Goal: Task Accomplishment & Management: Complete application form

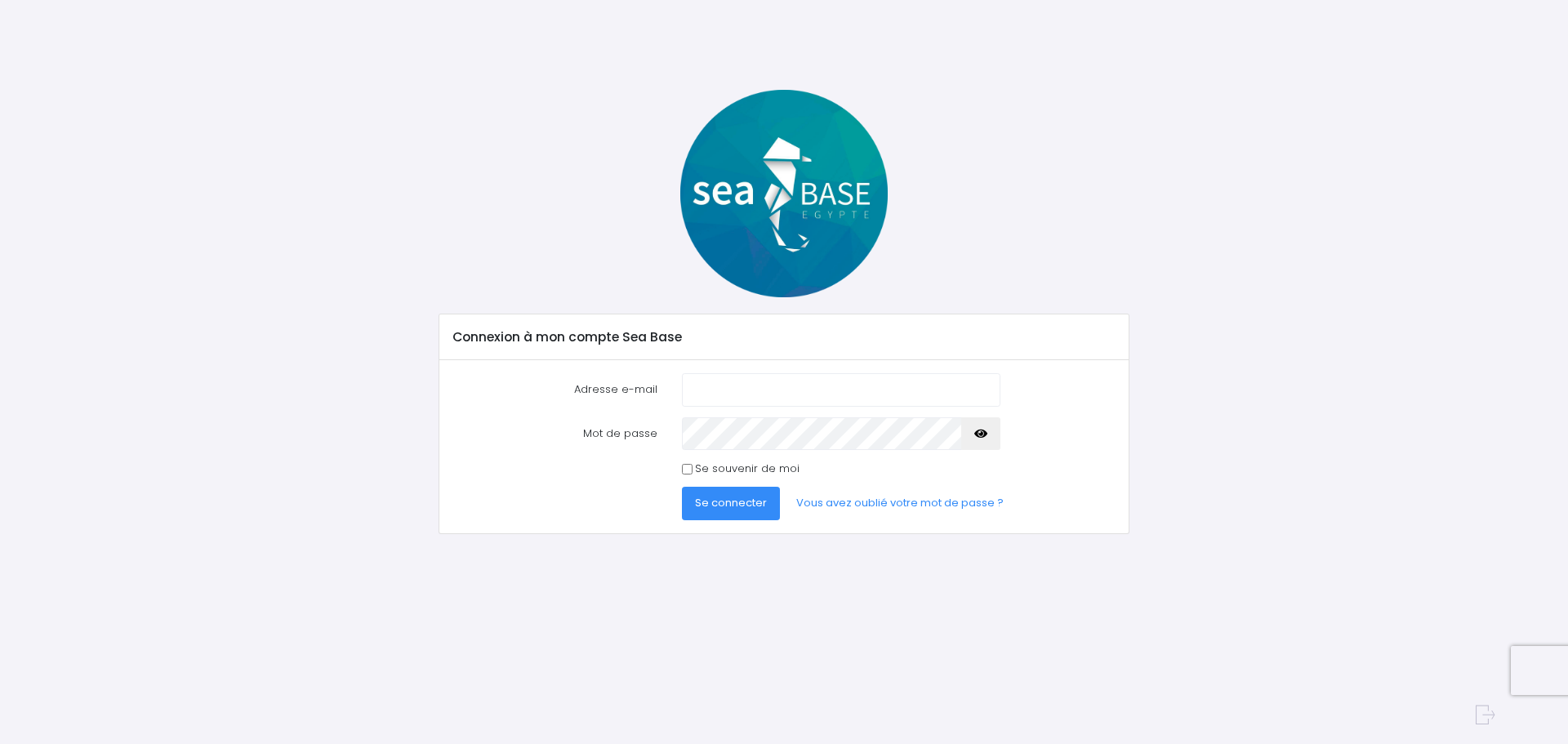
type input "[EMAIL_ADDRESS][DOMAIN_NAME]"
click at [727, 490] on button "Se connecter" at bounding box center [731, 503] width 98 height 32
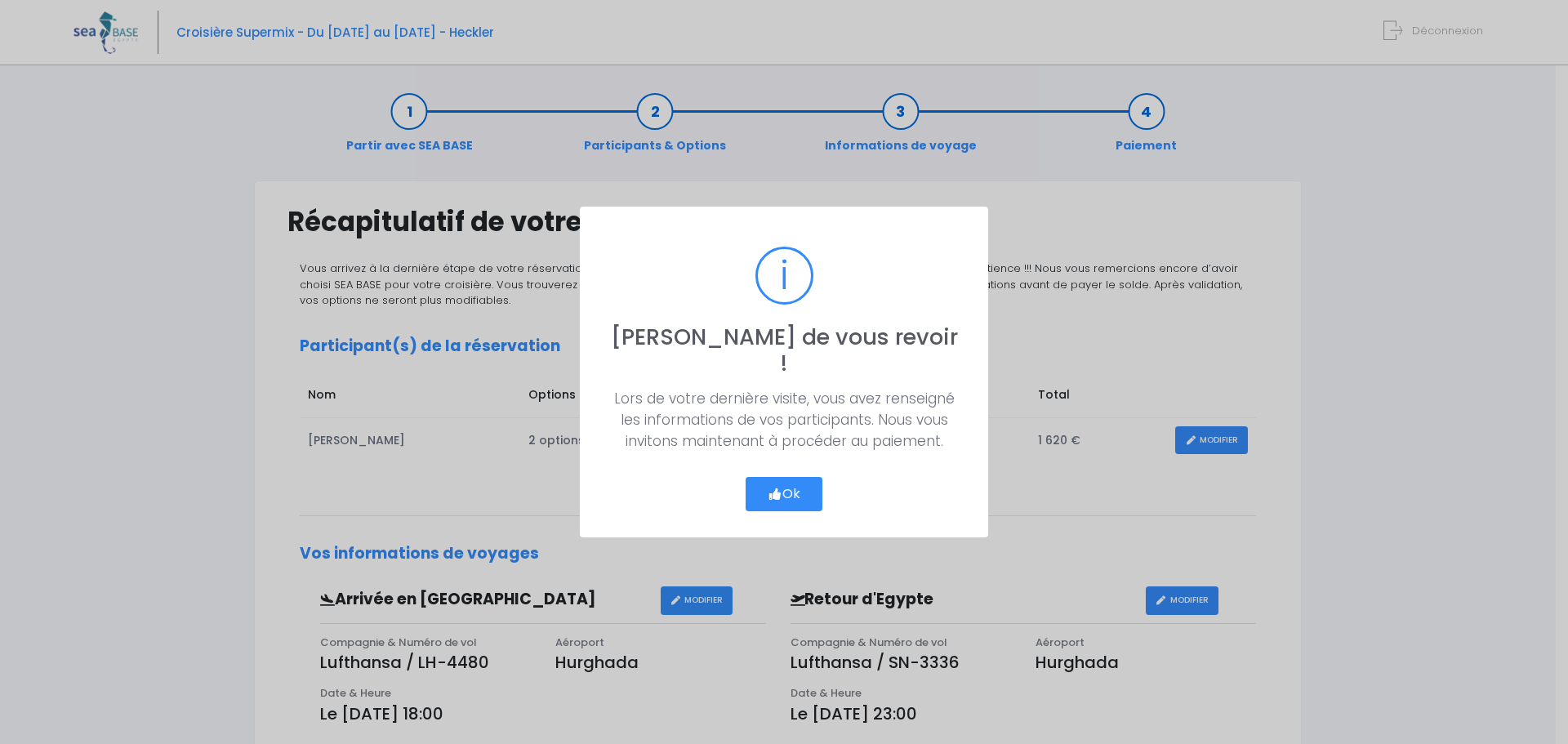
click at [759, 477] on button "Ok" at bounding box center [784, 494] width 77 height 34
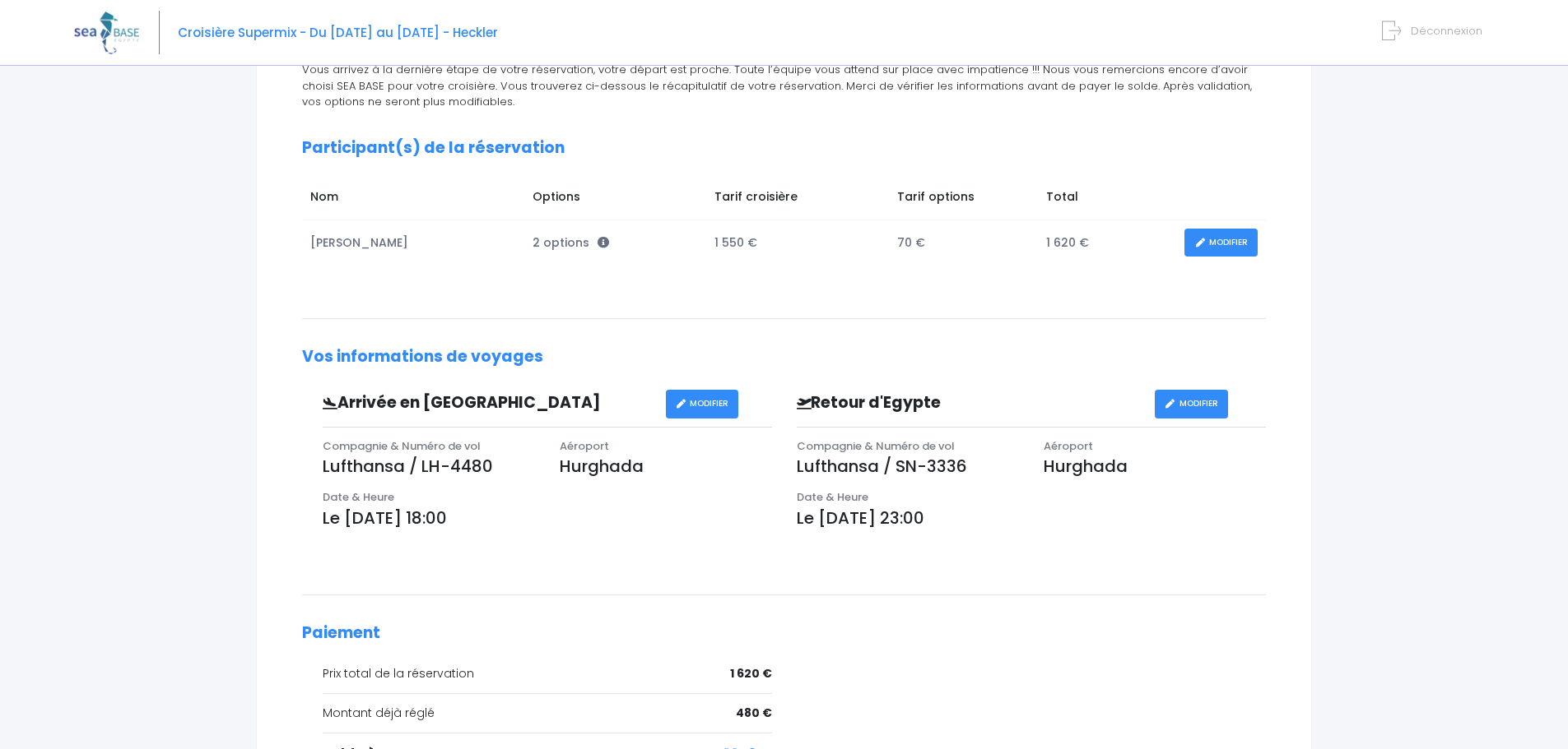
scroll to position [200, 0]
click at [1237, 244] on link "MODIFIER" at bounding box center [1221, 243] width 73 height 29
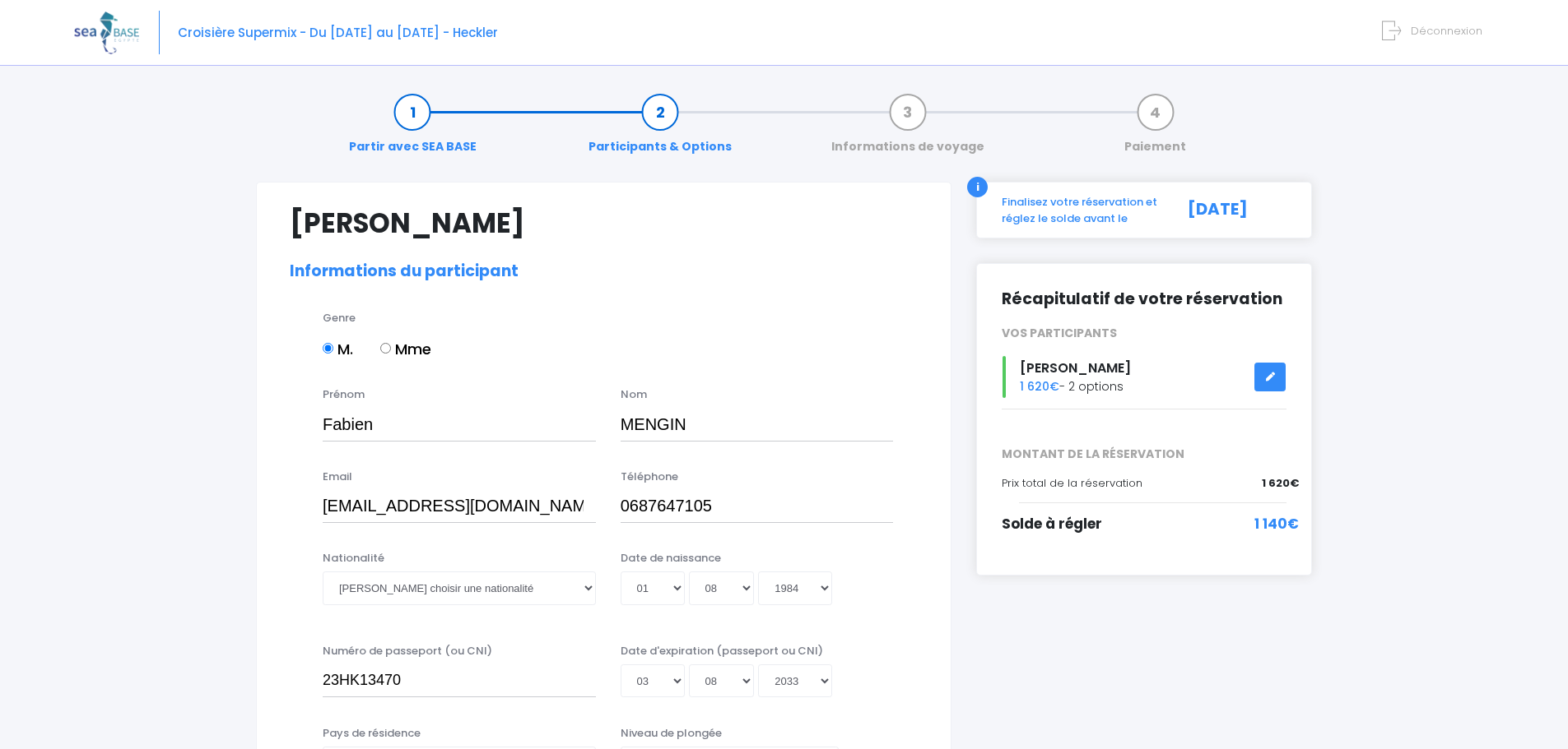
select select "N3"
select select "M"
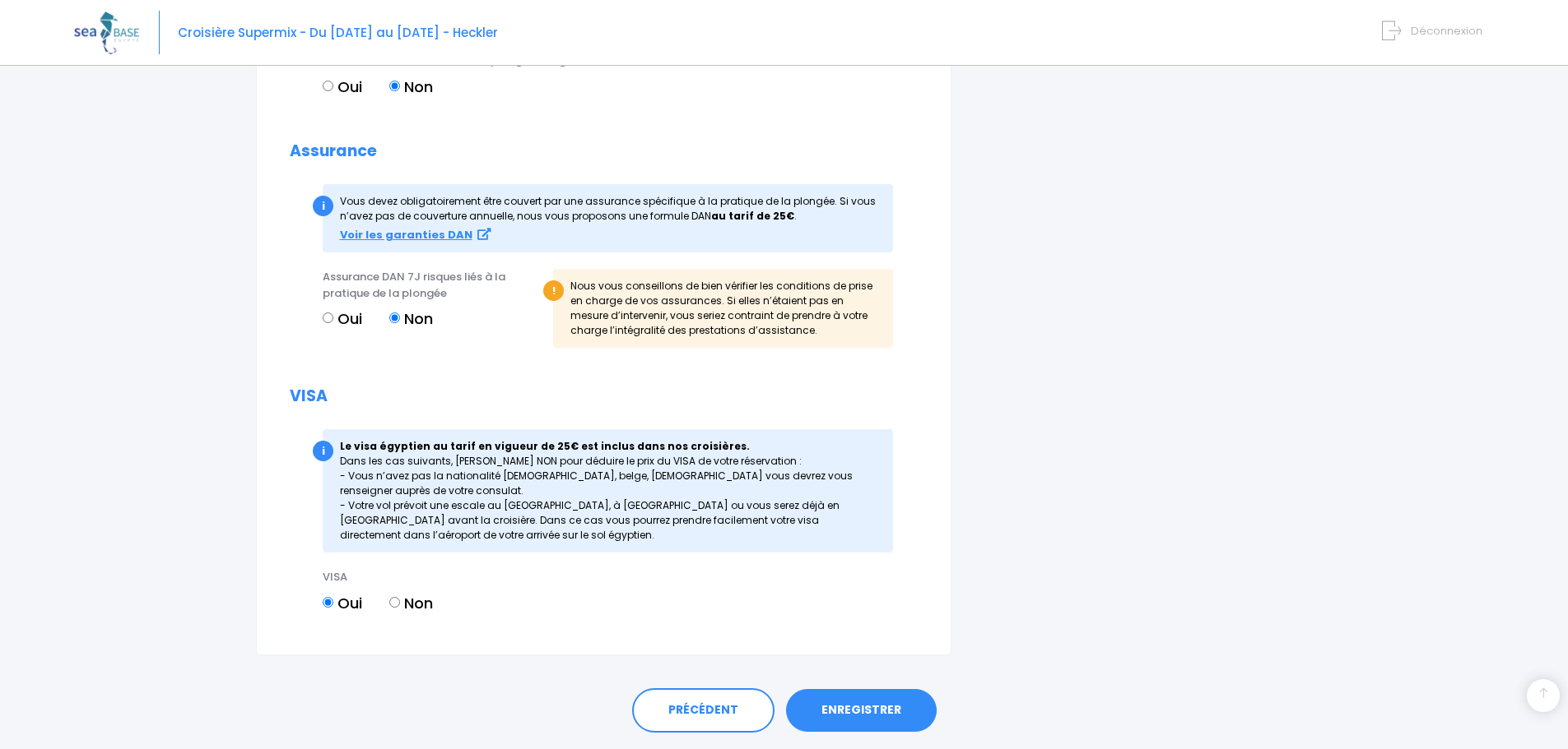
scroll to position [1878, 0]
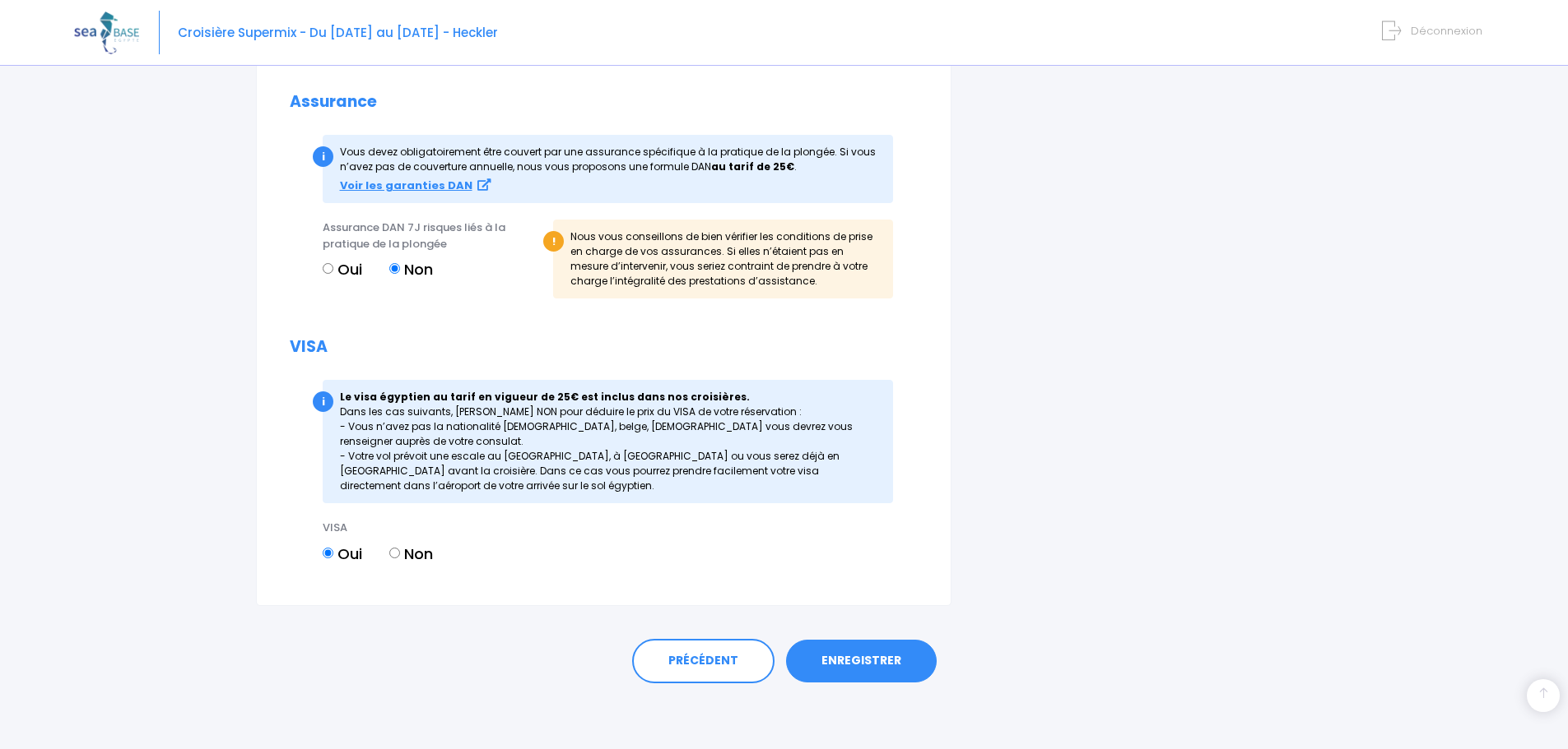
click at [331, 266] on input "Oui" at bounding box center [327, 268] width 11 height 11
radio input "true"
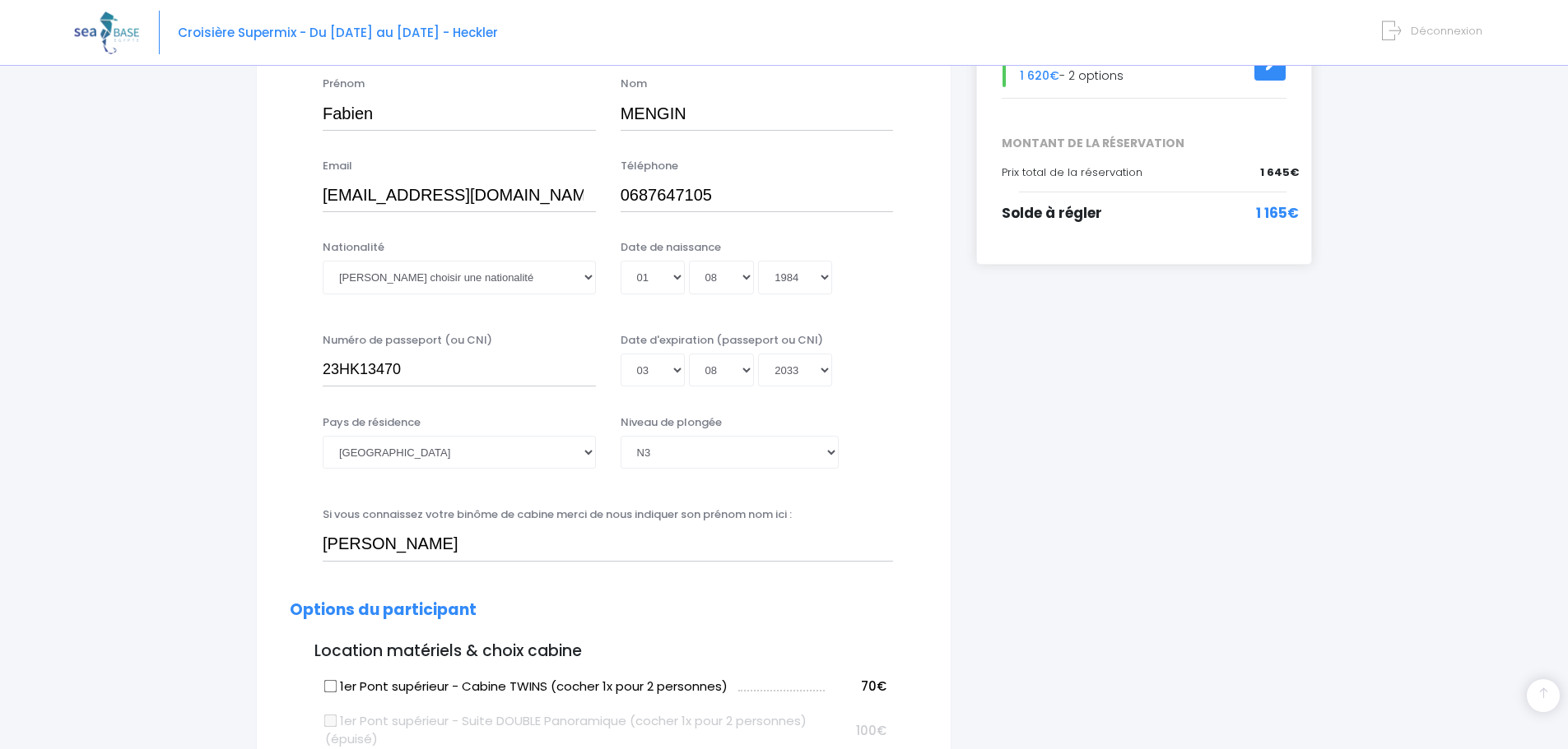
scroll to position [306, 0]
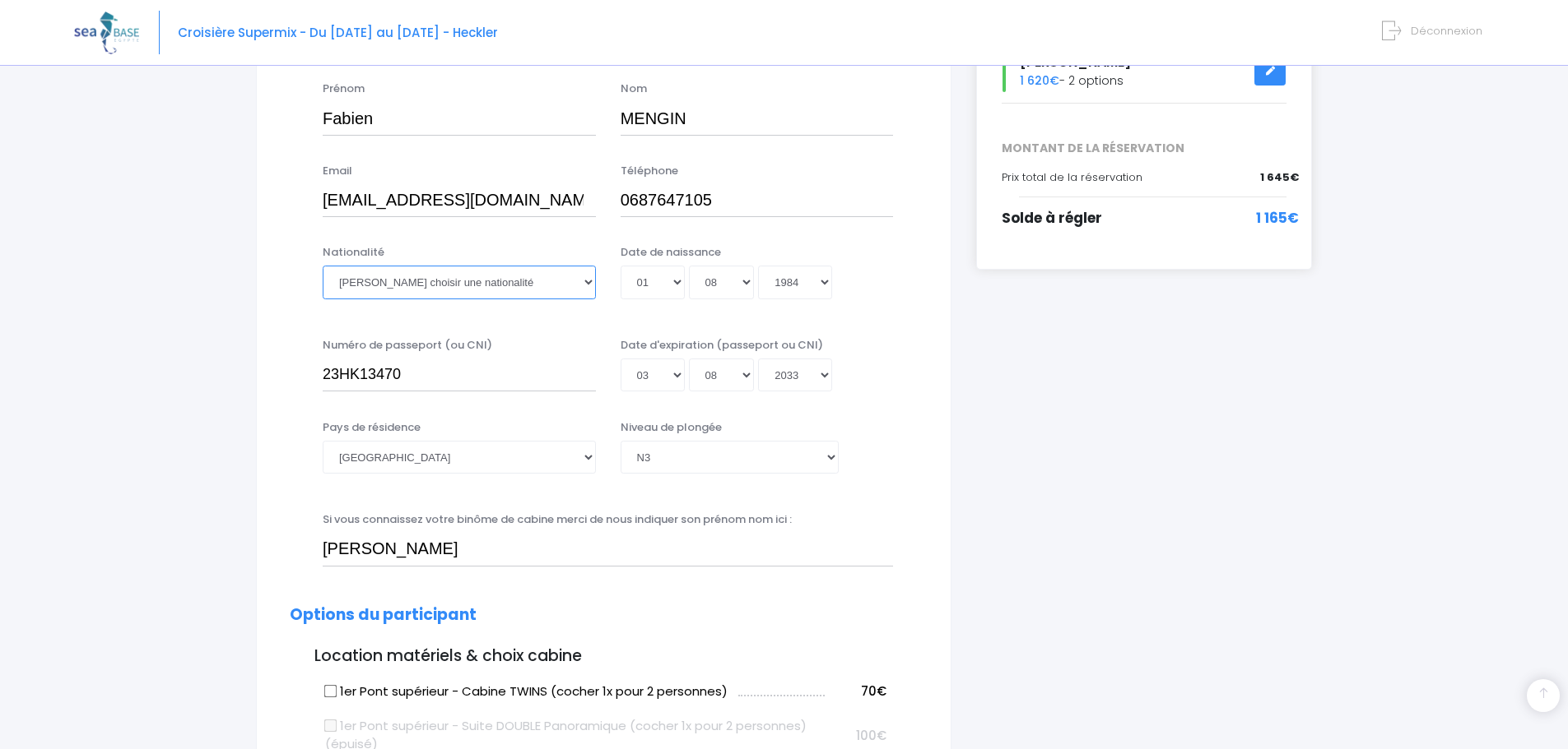
click at [383, 274] on select "Veuillez choisir une nationalité [DEMOGRAPHIC_DATA] Algerienne Allemande [GEOGR…" at bounding box center [459, 282] width 273 height 33
select select "Française"
click at [322, 266] on select "Veuillez choisir une nationalité [DEMOGRAPHIC_DATA] Algerienne Allemande [GEOGR…" at bounding box center [459, 282] width 273 height 33
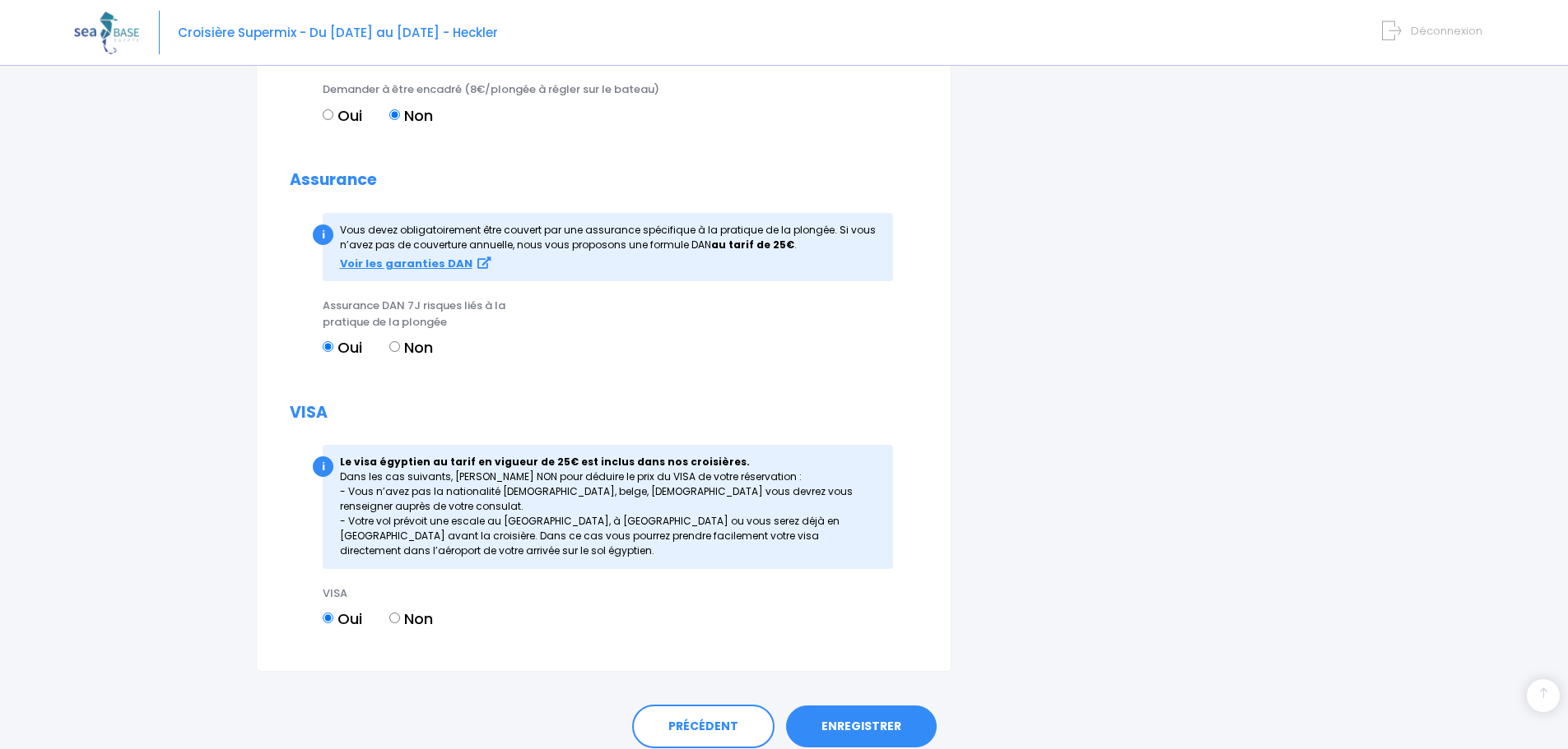
scroll to position [1866, 0]
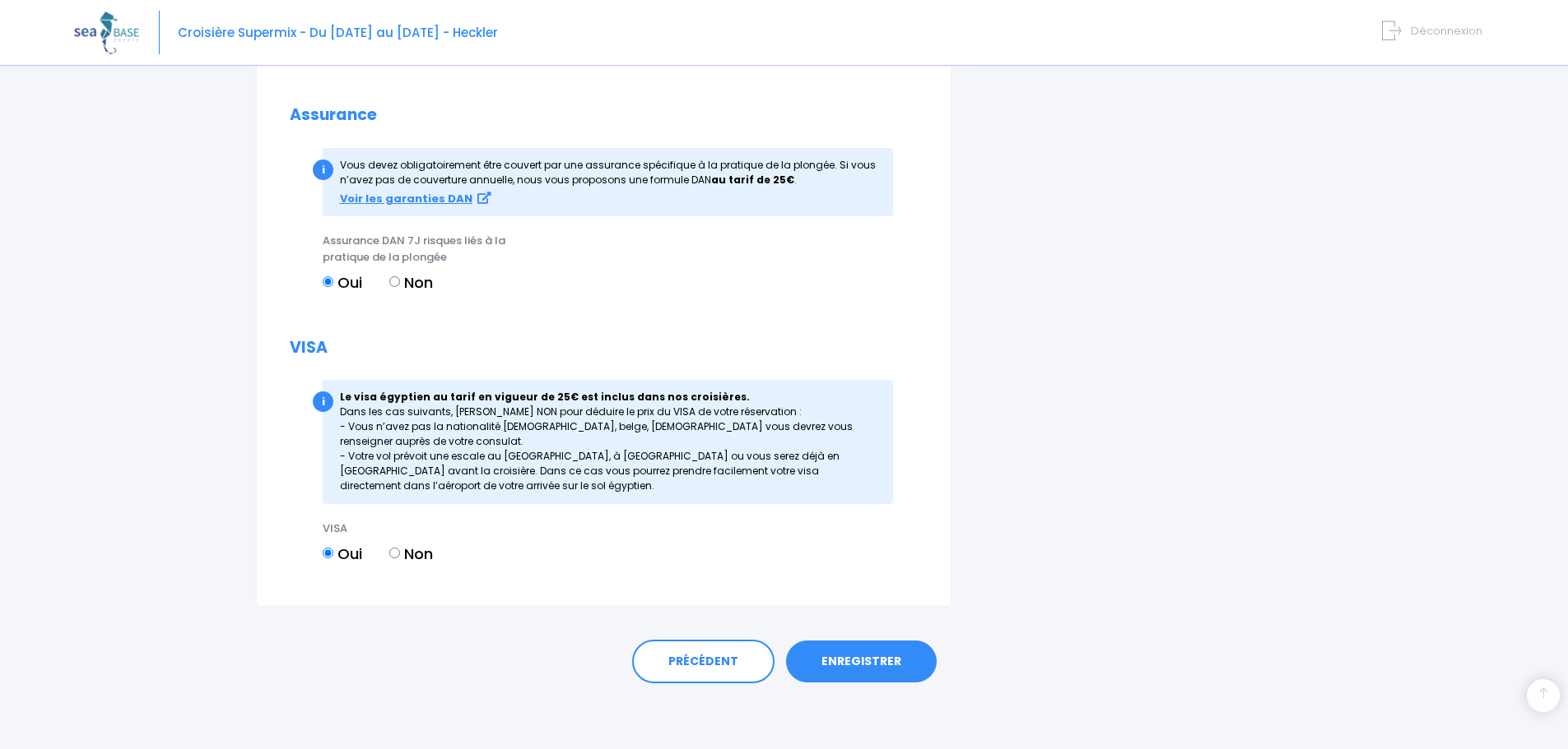
click at [880, 676] on link "ENREGISTRER" at bounding box center [861, 661] width 150 height 42
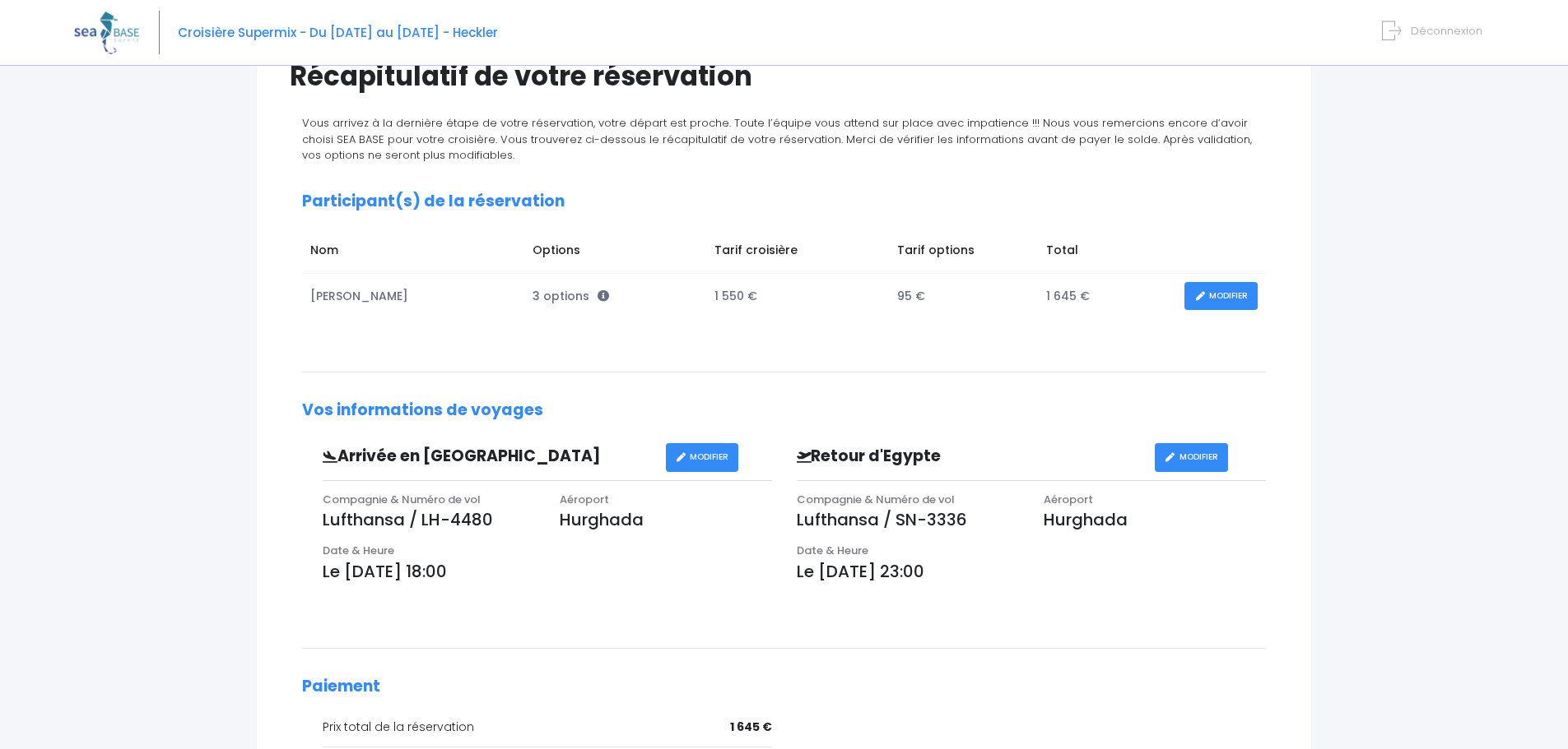
scroll to position [140, 0]
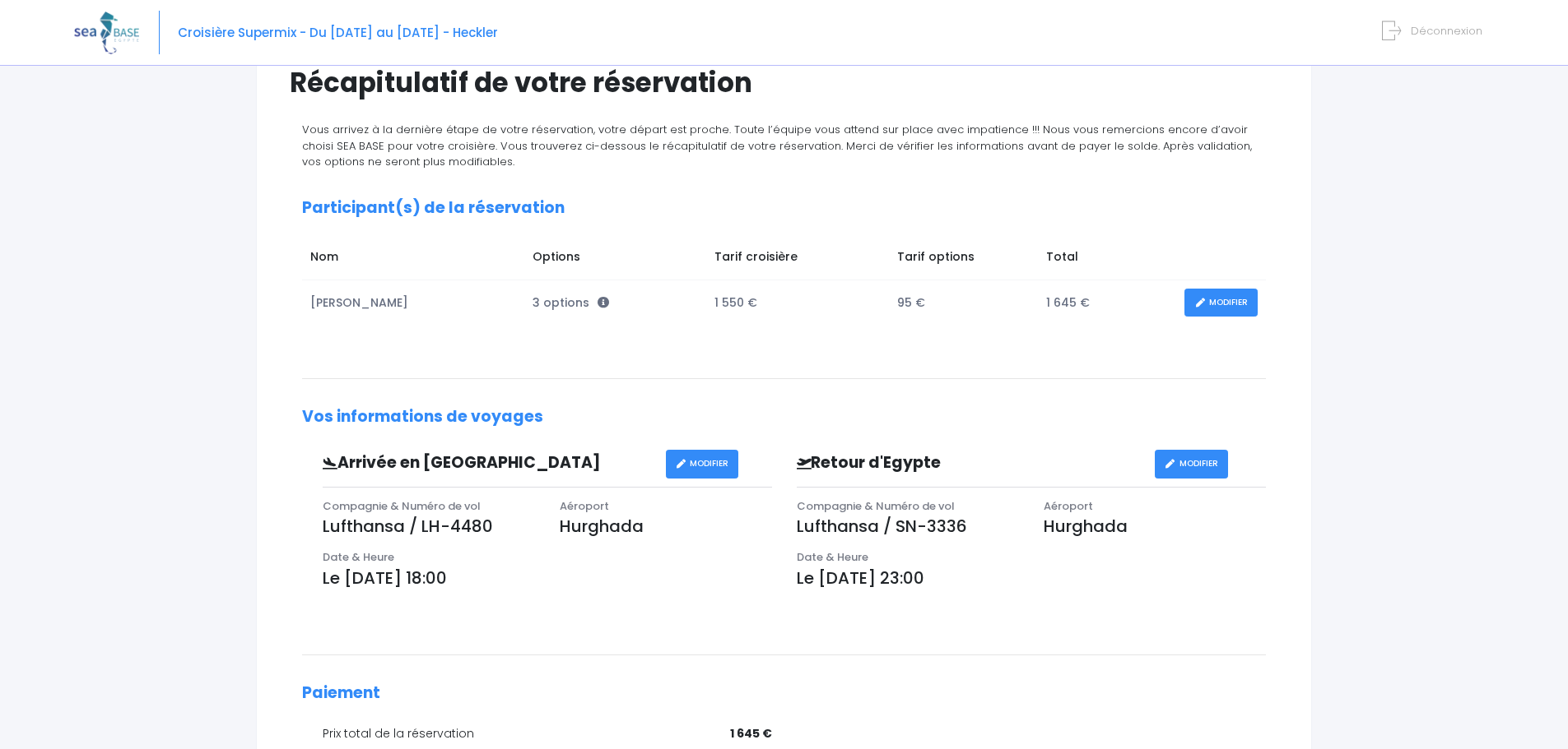
click at [1437, 346] on div "Partir avec SEA BASE Participants & Options Informations de voyage Paiement Réc…" at bounding box center [784, 475] width 1420 height 1080
